Goal: Task Accomplishment & Management: Use online tool/utility

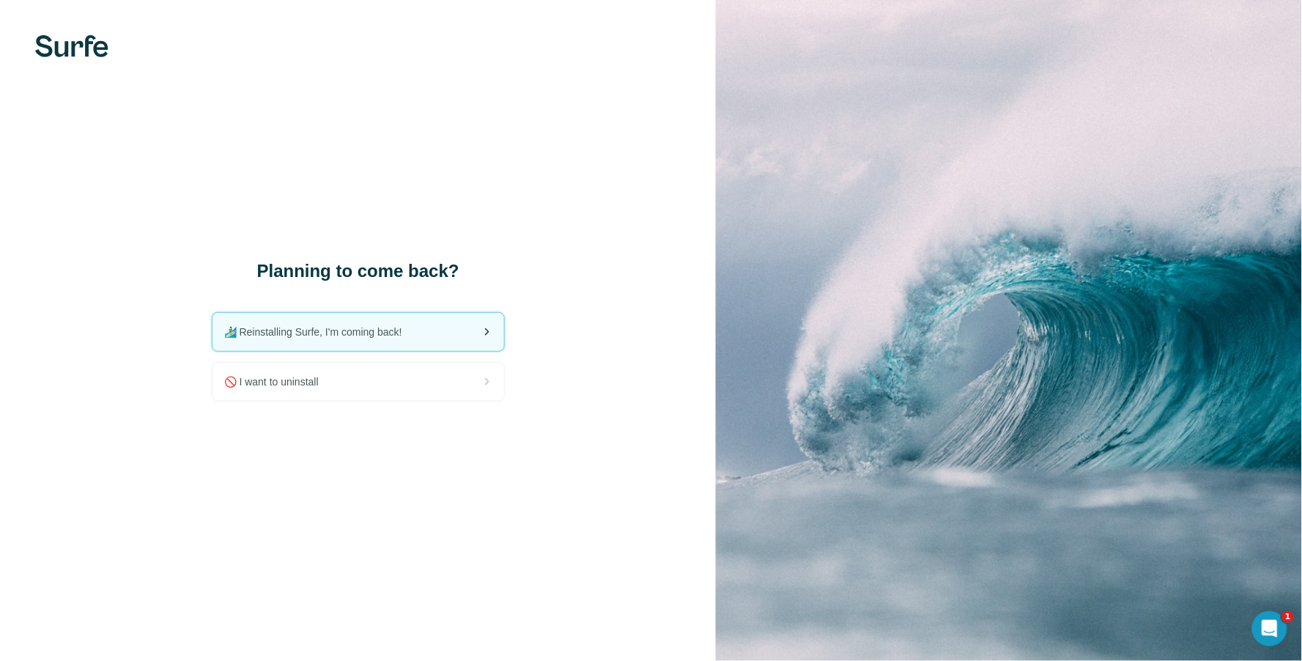
click at [348, 325] on span "🏄🏻‍♂️ Reinstalling Surfe, I'm coming back!" at bounding box center [319, 332] width 190 height 15
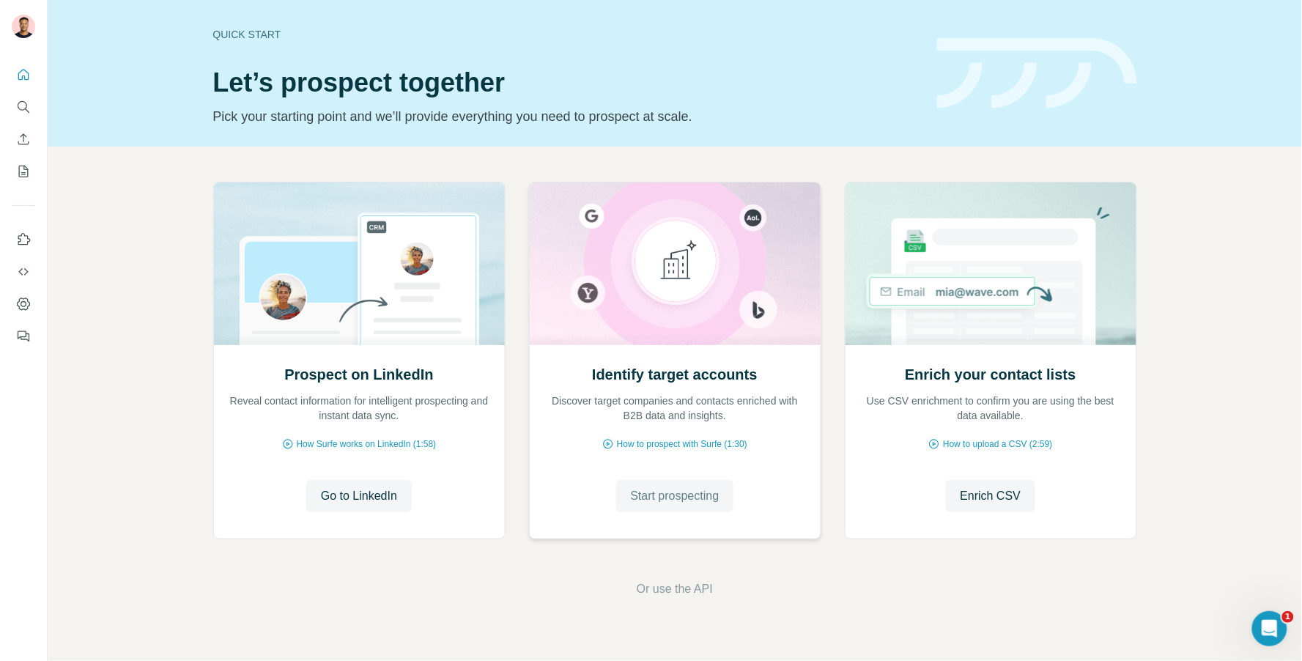
click at [668, 491] on span "Start prospecting" at bounding box center [675, 496] width 89 height 18
